Goal: Information Seeking & Learning: Learn about a topic

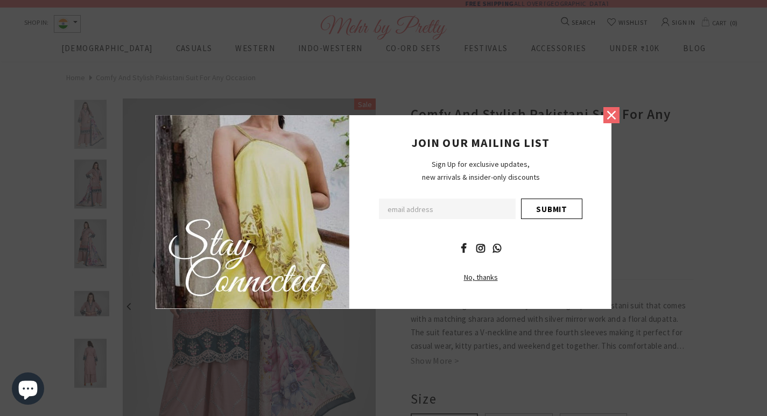
click at [607, 116] on icon at bounding box center [611, 115] width 14 height 14
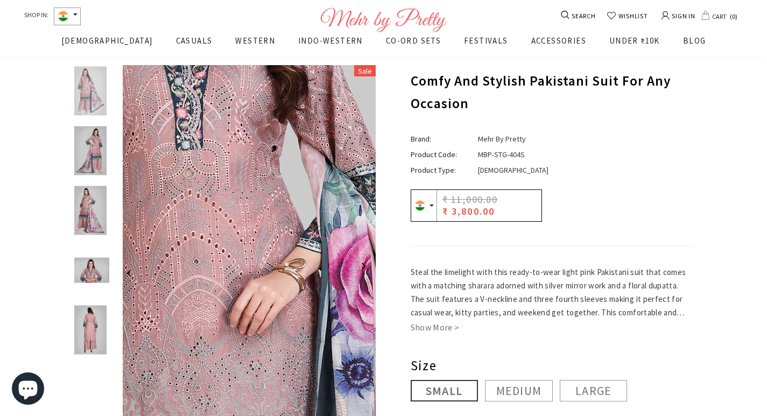
scroll to position [54, 0]
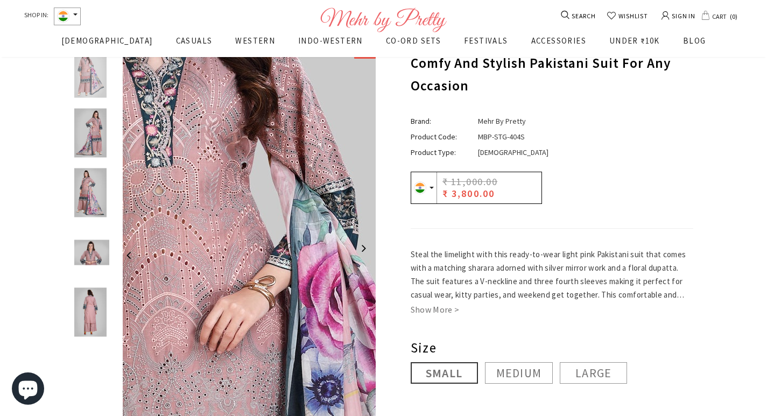
click at [238, 166] on img at bounding box center [272, 385] width 803 height 1205
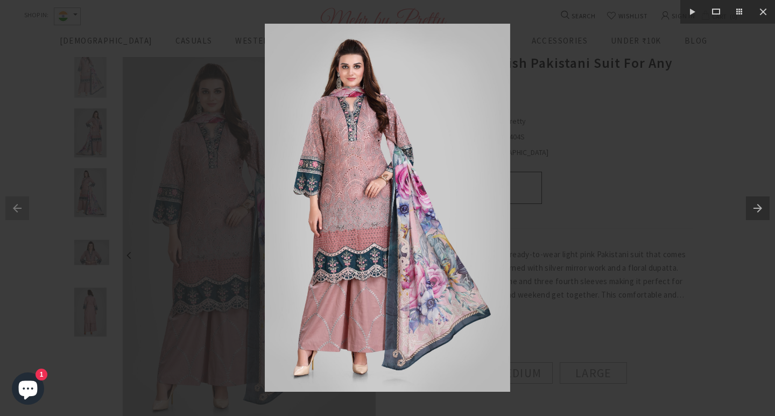
click at [367, 116] on img at bounding box center [387, 208] width 245 height 368
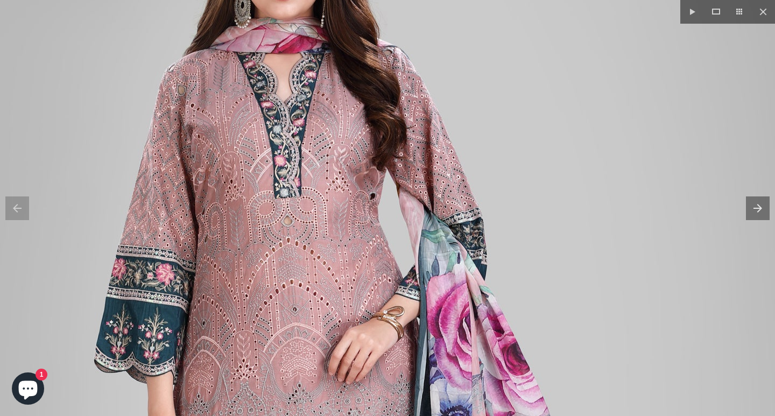
click at [291, 17] on img at bounding box center [401, 415] width 803 height 1205
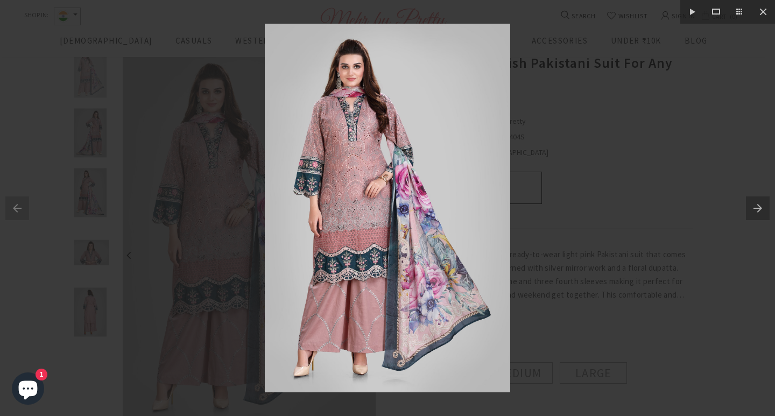
drag, startPoint x: 311, startPoint y: 32, endPoint x: 317, endPoint y: 37, distance: 7.3
click at [337, 93] on img at bounding box center [387, 208] width 245 height 369
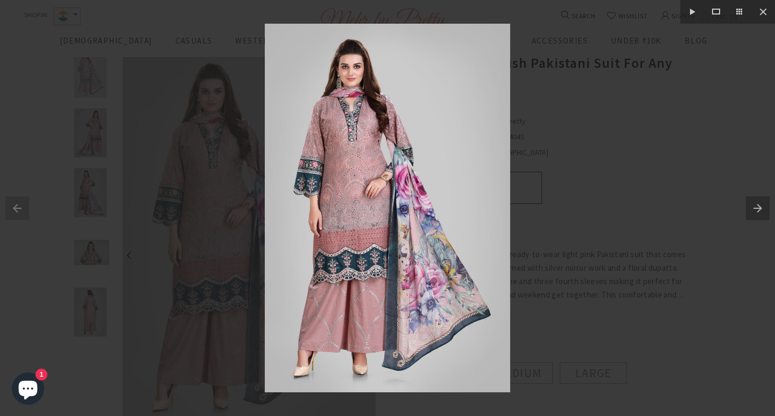
click at [766, 91] on div at bounding box center [387, 208] width 775 height 416
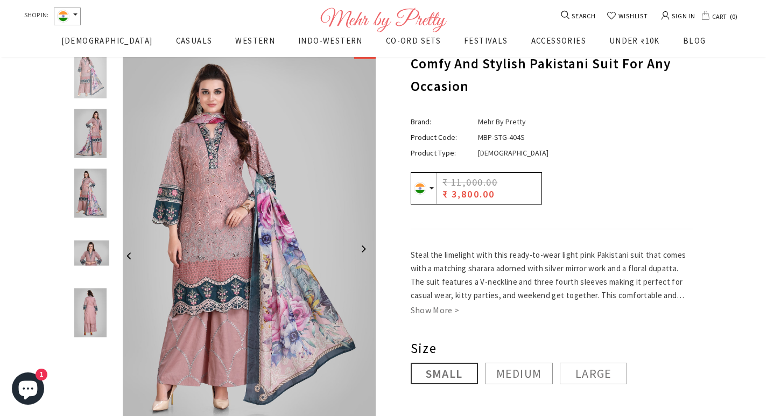
click at [95, 136] on img at bounding box center [91, 133] width 38 height 49
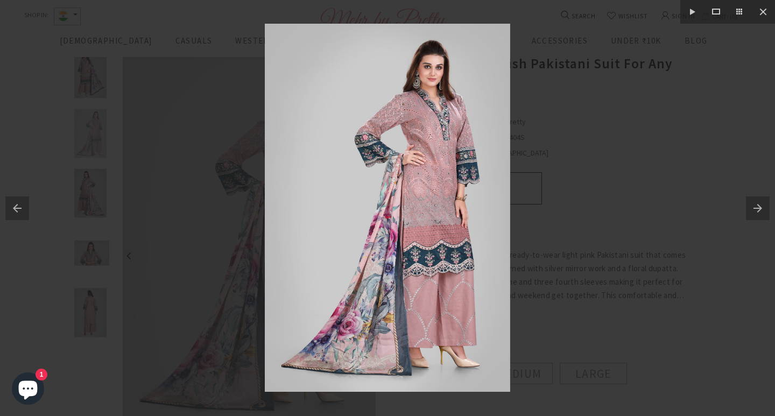
drag, startPoint x: 378, startPoint y: 105, endPoint x: 598, endPoint y: 131, distance: 221.1
click at [598, 131] on div at bounding box center [387, 208] width 775 height 416
